Goal: Task Accomplishment & Management: Use online tool/utility

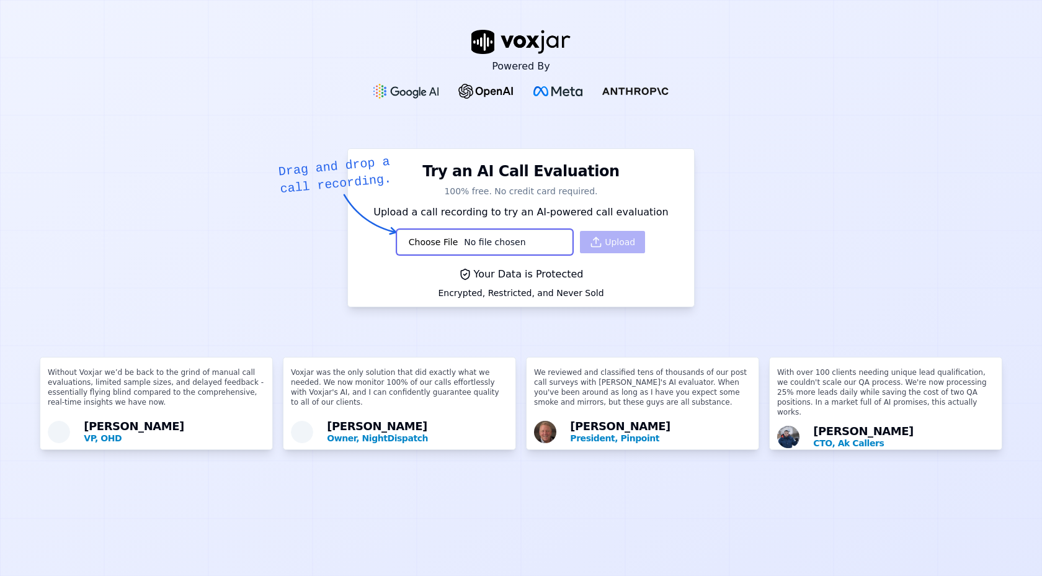
click at [608, 241] on div "Upload" at bounding box center [521, 241] width 248 height 25
click at [521, 243] on input "file" at bounding box center [485, 241] width 176 height 25
type input "C:\fakepath\Dinesh_7002_20250624-194208_1255552472-all.mp3"
click at [669, 280] on div "Your Data is Protected Encrypted, Restricted, and Never Sold" at bounding box center [521, 284] width 346 height 45
click at [545, 295] on div "Encrypted, Restricted, and Never Sold" at bounding box center [521, 293] width 166 height 12
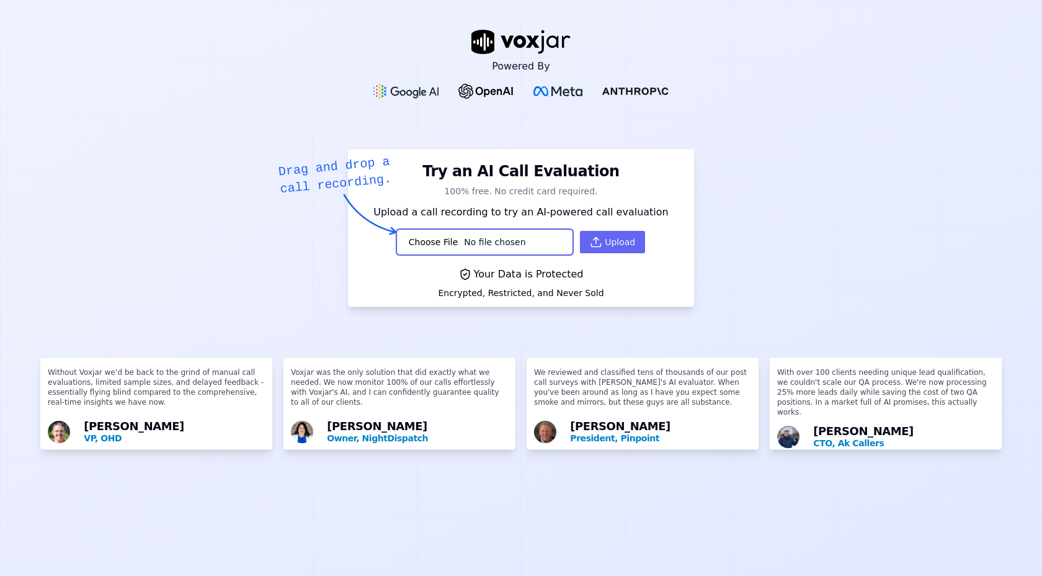
click at [515, 278] on div "Your Data is Protected" at bounding box center [521, 274] width 166 height 15
click at [514, 273] on div "Your Data is Protected" at bounding box center [521, 274] width 166 height 15
click at [381, 180] on h3 "Try an AI Call Evaluation" at bounding box center [520, 168] width 331 height 25
click at [465, 190] on p "100% free. No credit card required." at bounding box center [520, 191] width 331 height 12
click at [633, 208] on p "Upload a call recording to try an AI-powered call evaluation" at bounding box center [520, 212] width 331 height 15
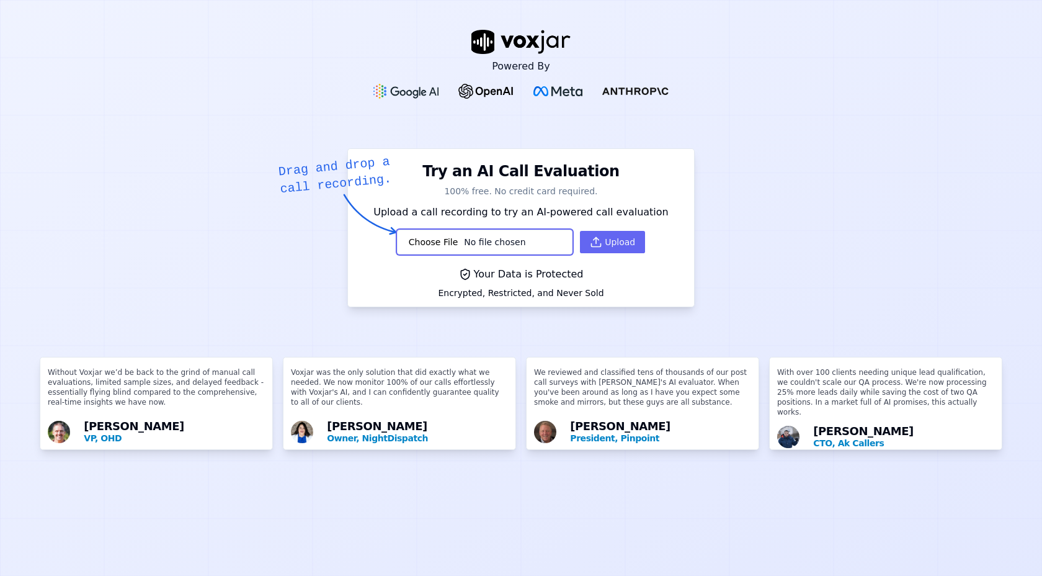
click at [546, 267] on div "Your Data is Protected" at bounding box center [521, 274] width 166 height 15
click at [610, 247] on button "Upload" at bounding box center [612, 242] width 65 height 22
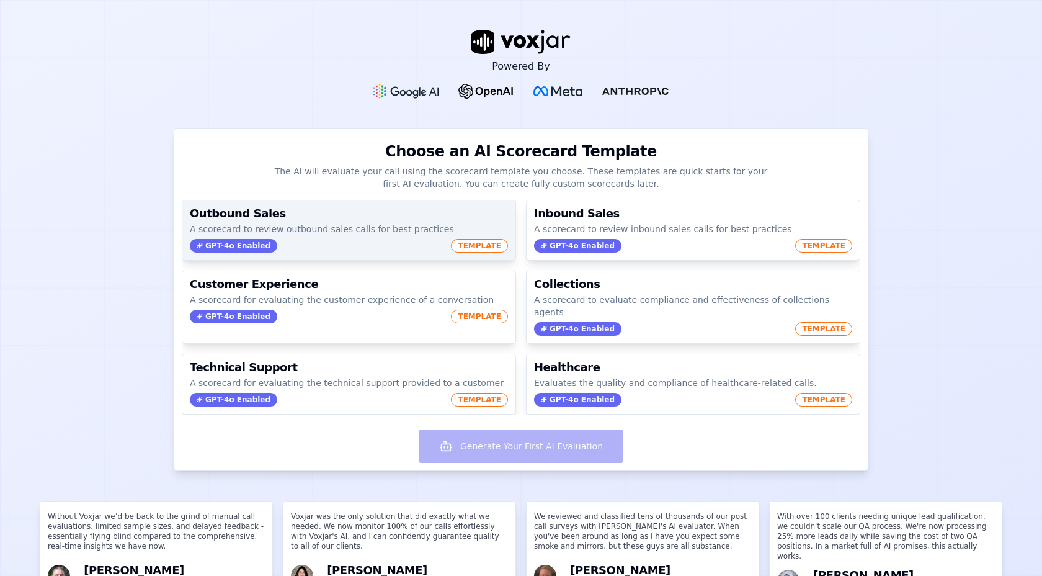
click at [360, 230] on p "A scorecard to review outbound sales calls for best practices" at bounding box center [349, 229] width 318 height 12
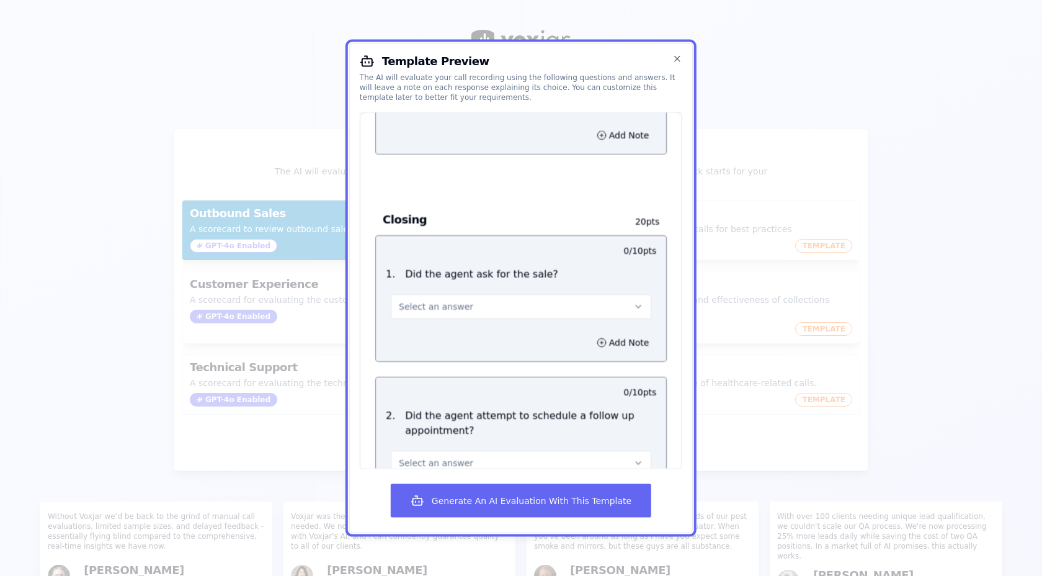
scroll to position [1317, 0]
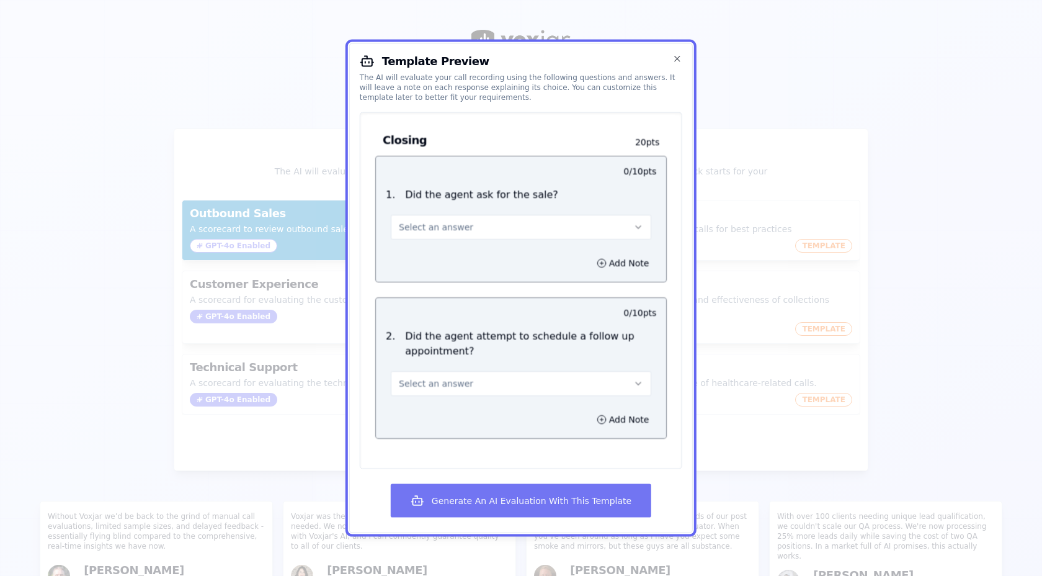
click at [522, 496] on button "Generate An AI Evaluation With This Template" at bounding box center [521, 499] width 260 height 33
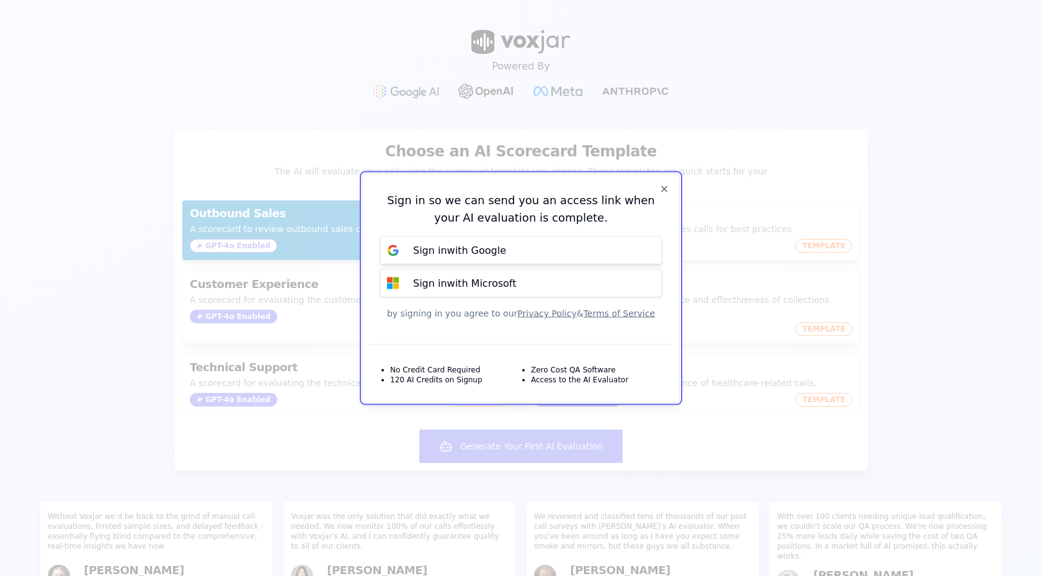
click at [470, 255] on p "Sign in with Google" at bounding box center [459, 250] width 93 height 15
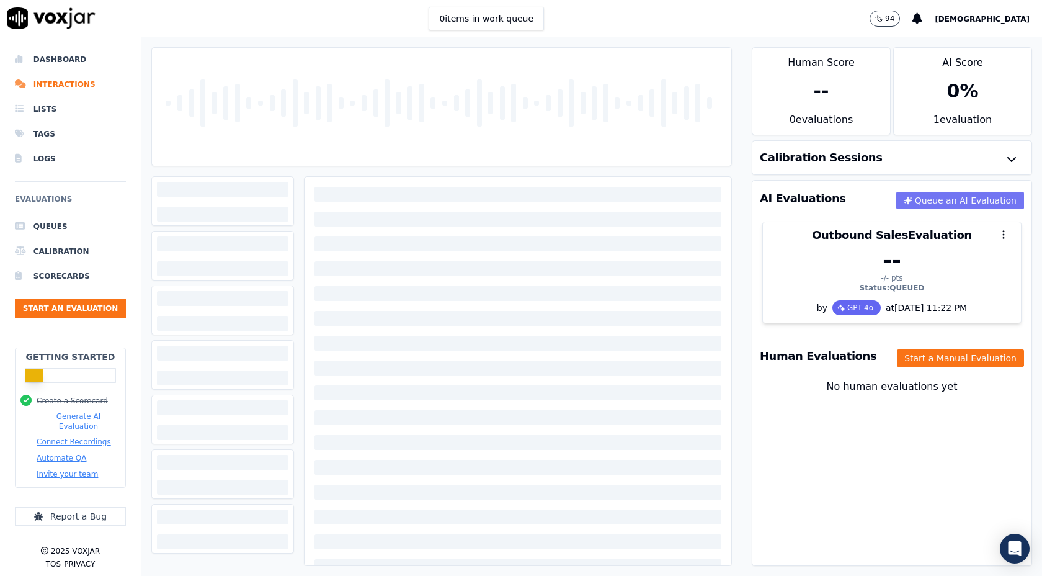
click at [963, 197] on button "Queue an AI Evaluation" at bounding box center [960, 200] width 128 height 17
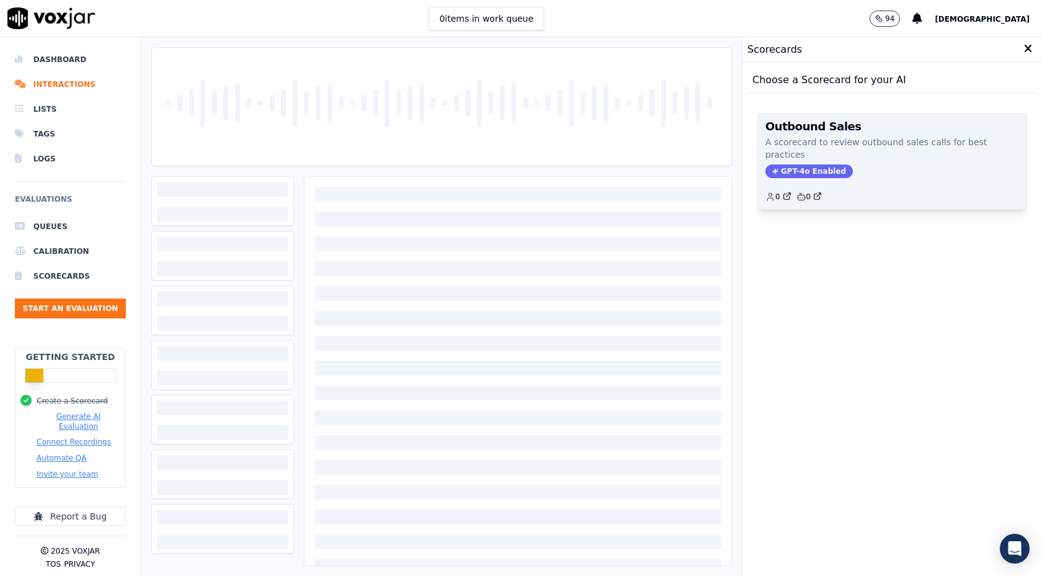
click at [810, 164] on span "GPT-4o Enabled" at bounding box center [808, 171] width 87 height 14
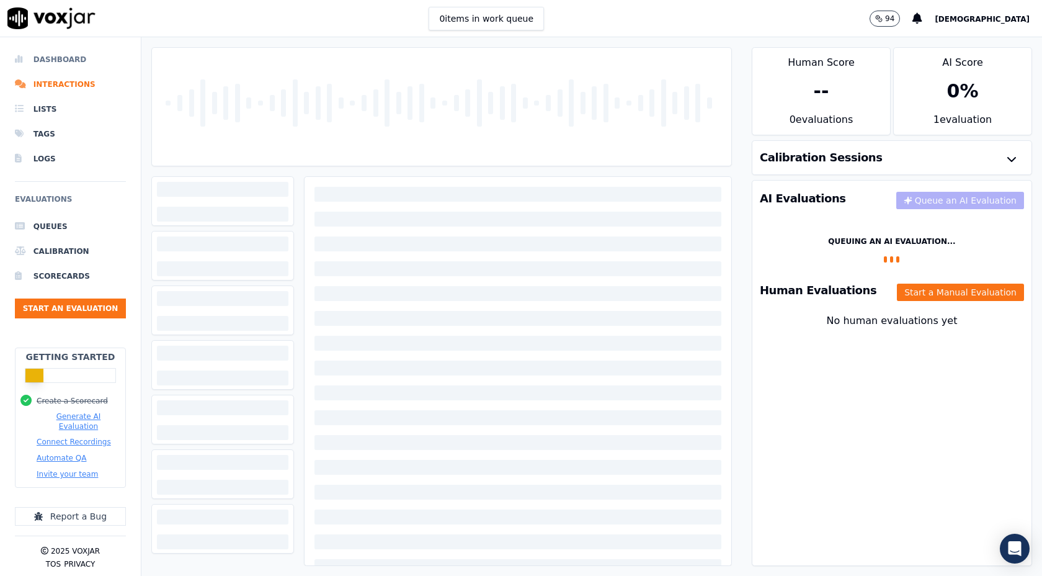
click at [48, 56] on li "Dashboard" at bounding box center [70, 59] width 111 height 25
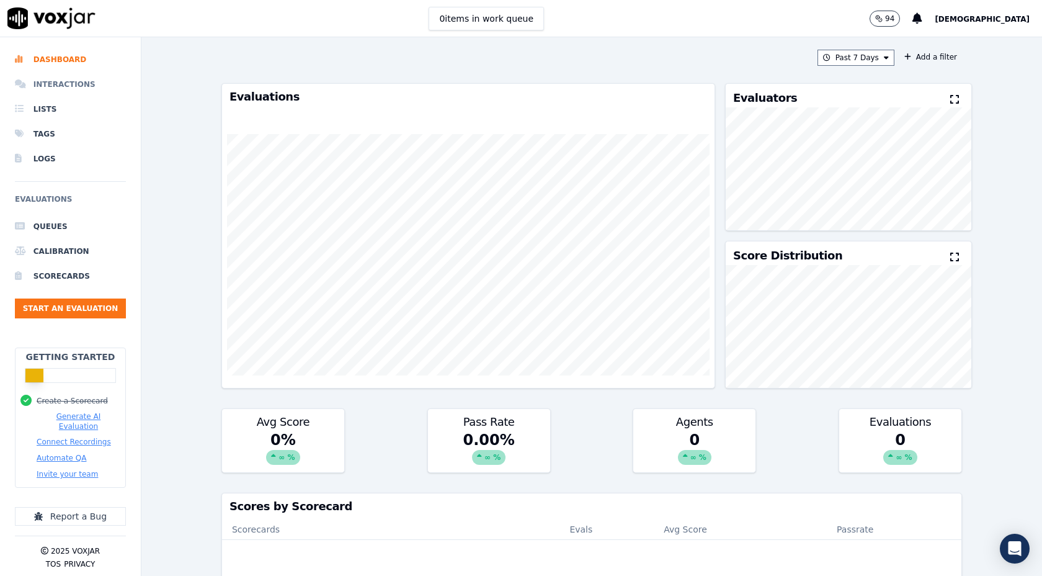
click at [47, 91] on li "Interactions" at bounding box center [70, 84] width 111 height 25
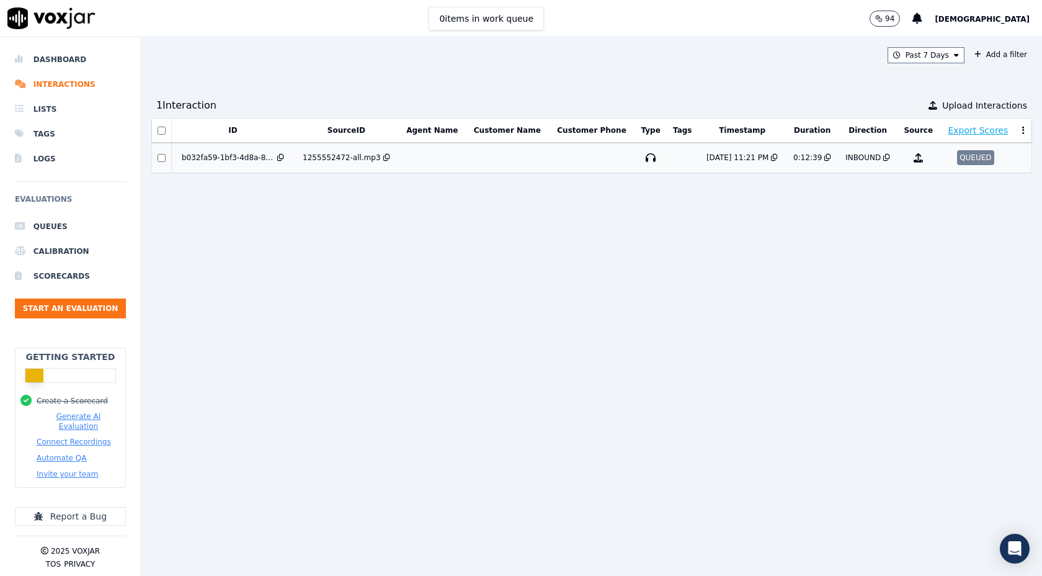
click at [312, 153] on div "1255552472-all.mp3" at bounding box center [347, 158] width 96 height 10
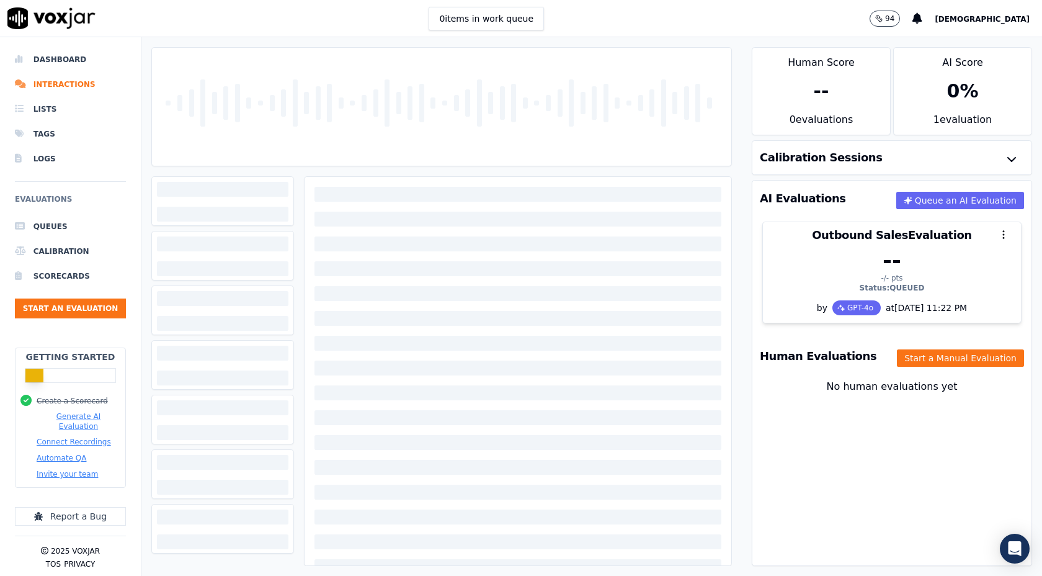
click at [880, 110] on div "--" at bounding box center [821, 91] width 138 height 42
click at [925, 96] on div "0 %" at bounding box center [963, 91] width 138 height 42
click at [73, 437] on button "Connect Recordings" at bounding box center [74, 442] width 74 height 10
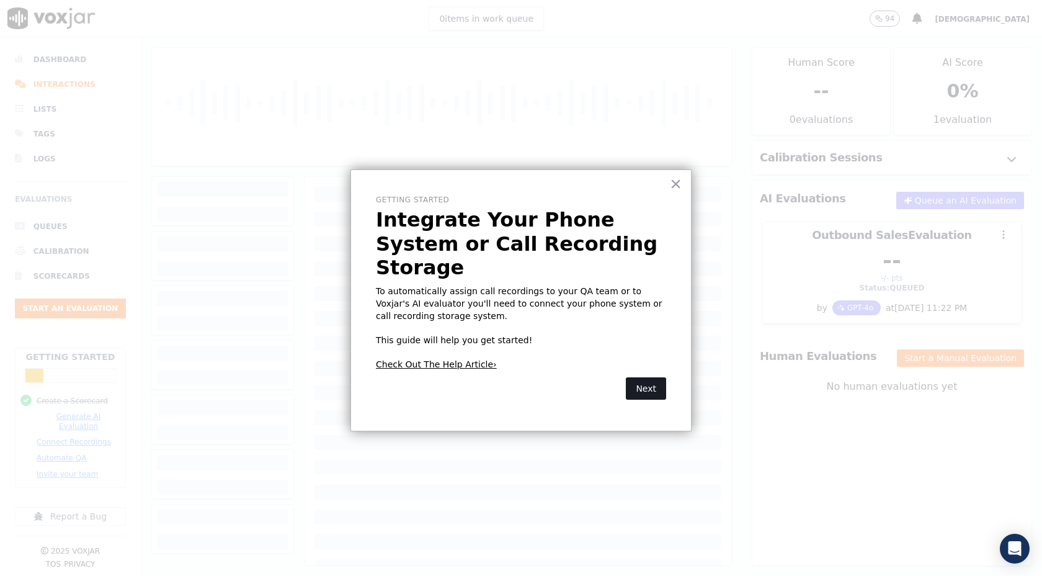
click at [654, 377] on button "Next" at bounding box center [646, 388] width 40 height 22
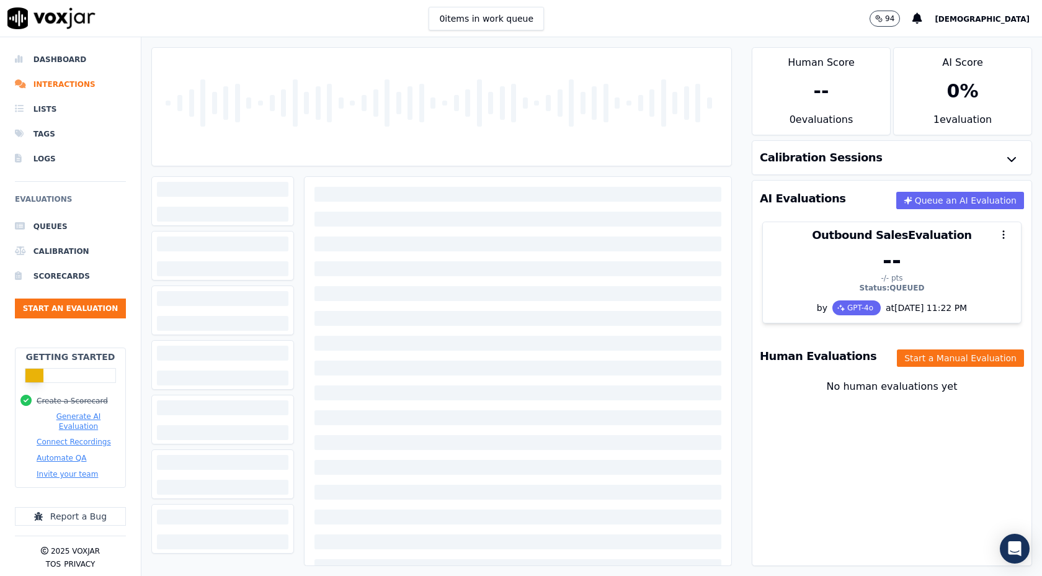
click at [86, 421] on button "Generate AI Evaluation" at bounding box center [79, 421] width 84 height 20
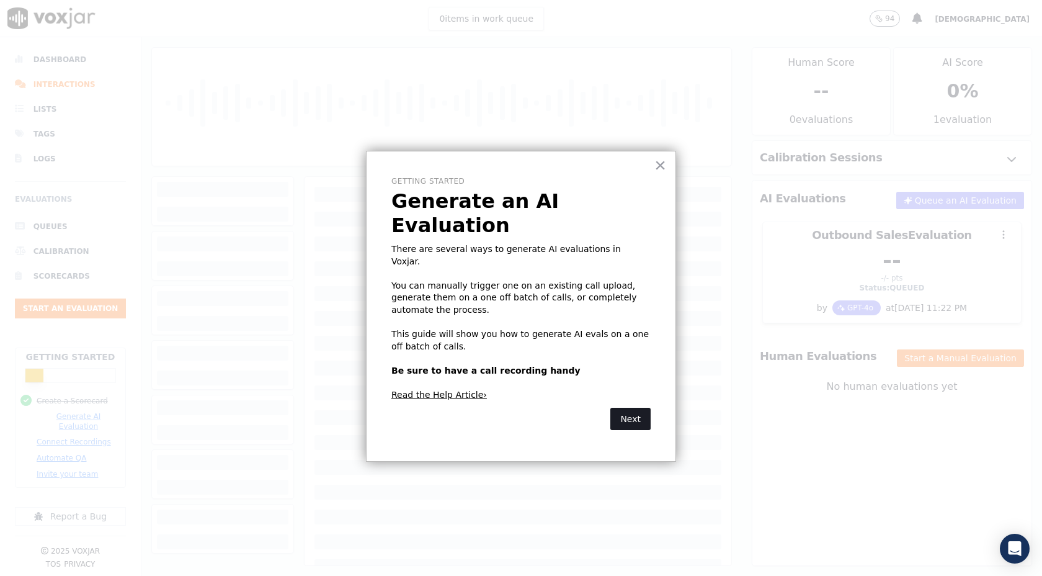
click at [625, 407] on button "Next" at bounding box center [630, 418] width 40 height 22
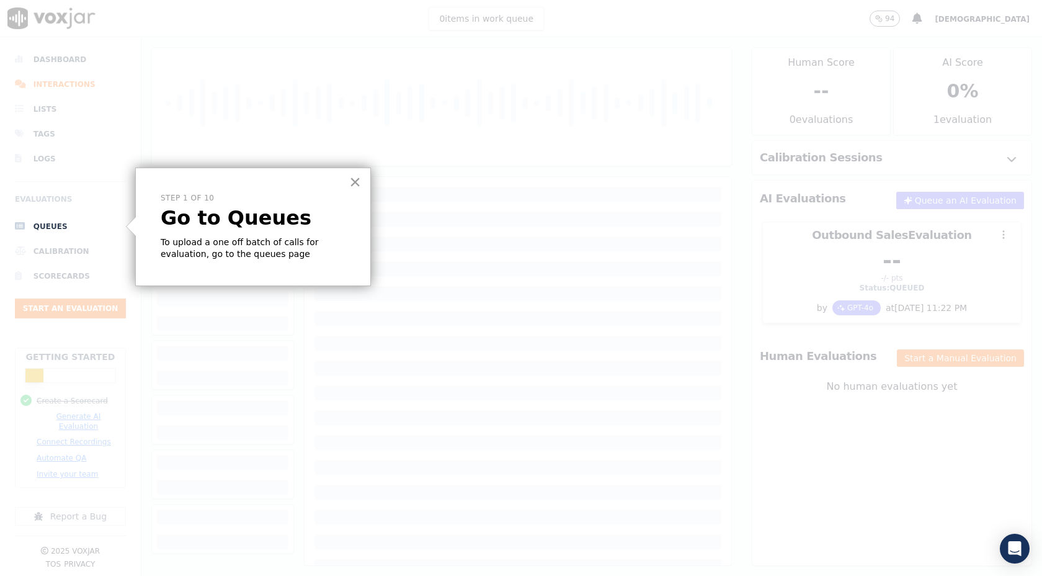
click at [350, 189] on button "×" at bounding box center [355, 182] width 12 height 20
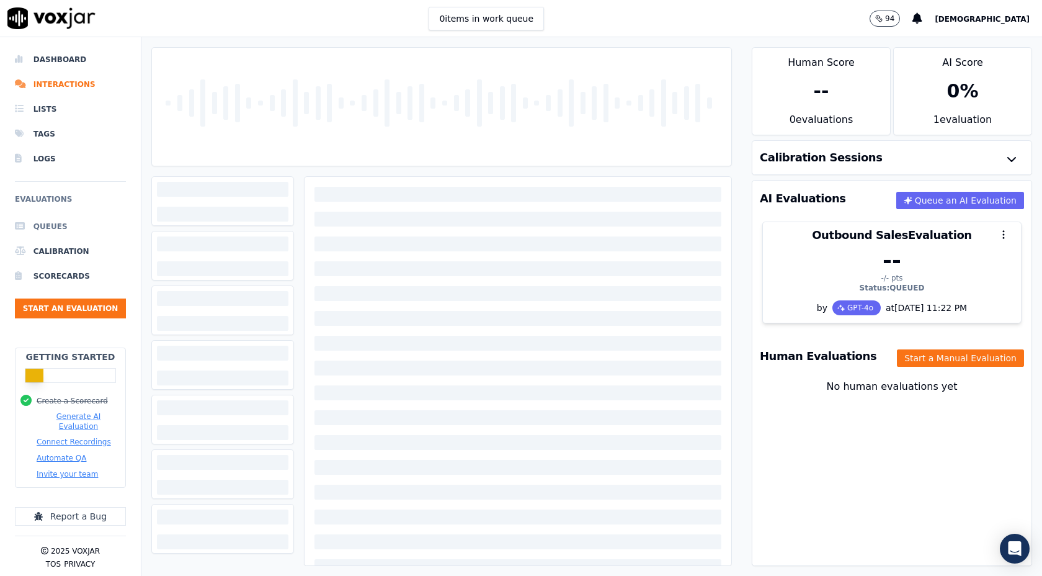
click at [58, 218] on li "Queues" at bounding box center [70, 226] width 111 height 25
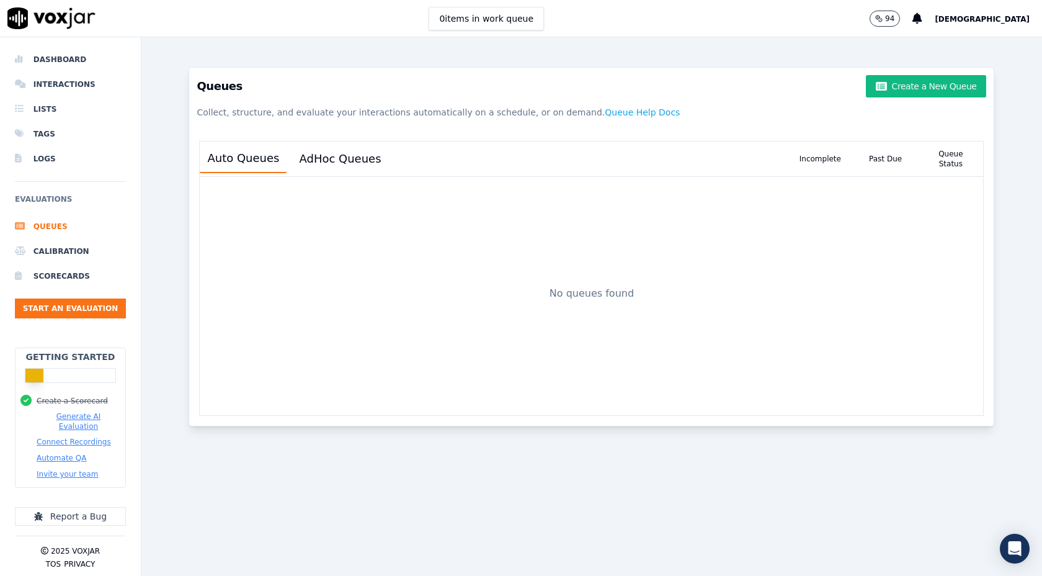
click at [71, 437] on button "Connect Recordings" at bounding box center [74, 442] width 74 height 10
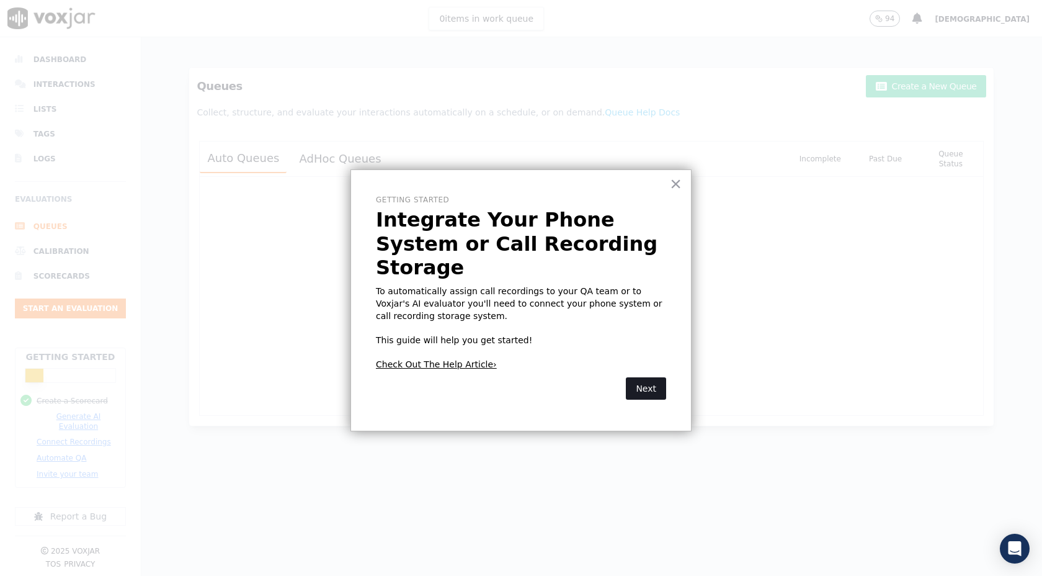
click at [653, 377] on button "Next" at bounding box center [646, 388] width 40 height 22
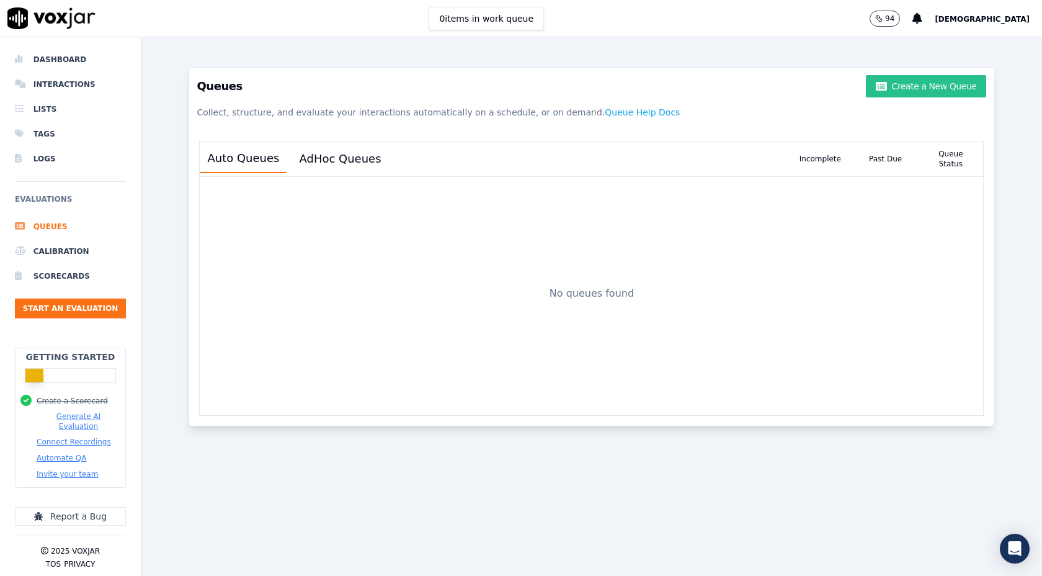
click at [915, 88] on button "Create a New Queue" at bounding box center [926, 86] width 120 height 22
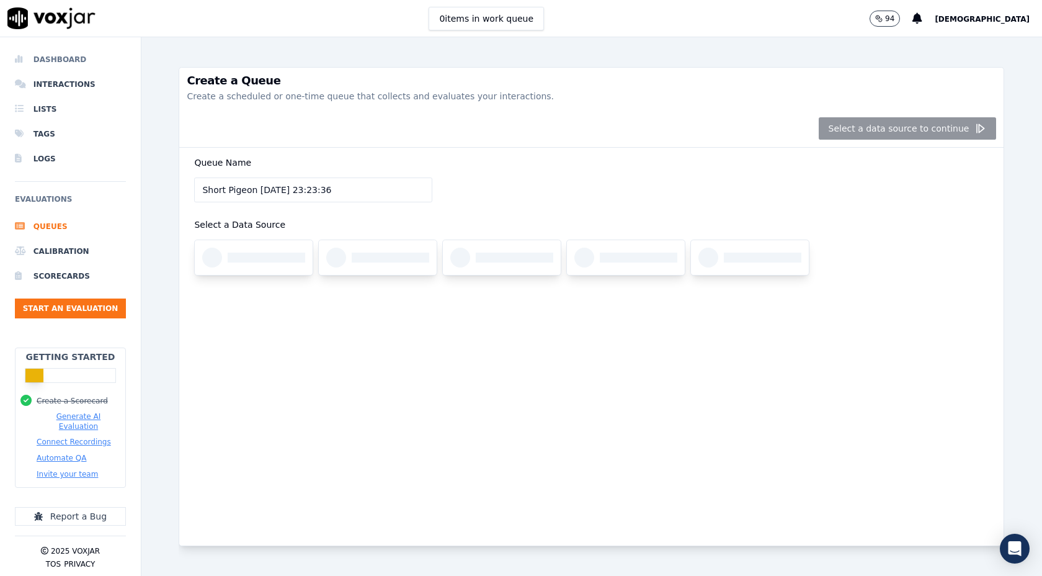
click at [74, 56] on li "Dashboard" at bounding box center [70, 59] width 111 height 25
